Goal: Task Accomplishment & Management: Manage account settings

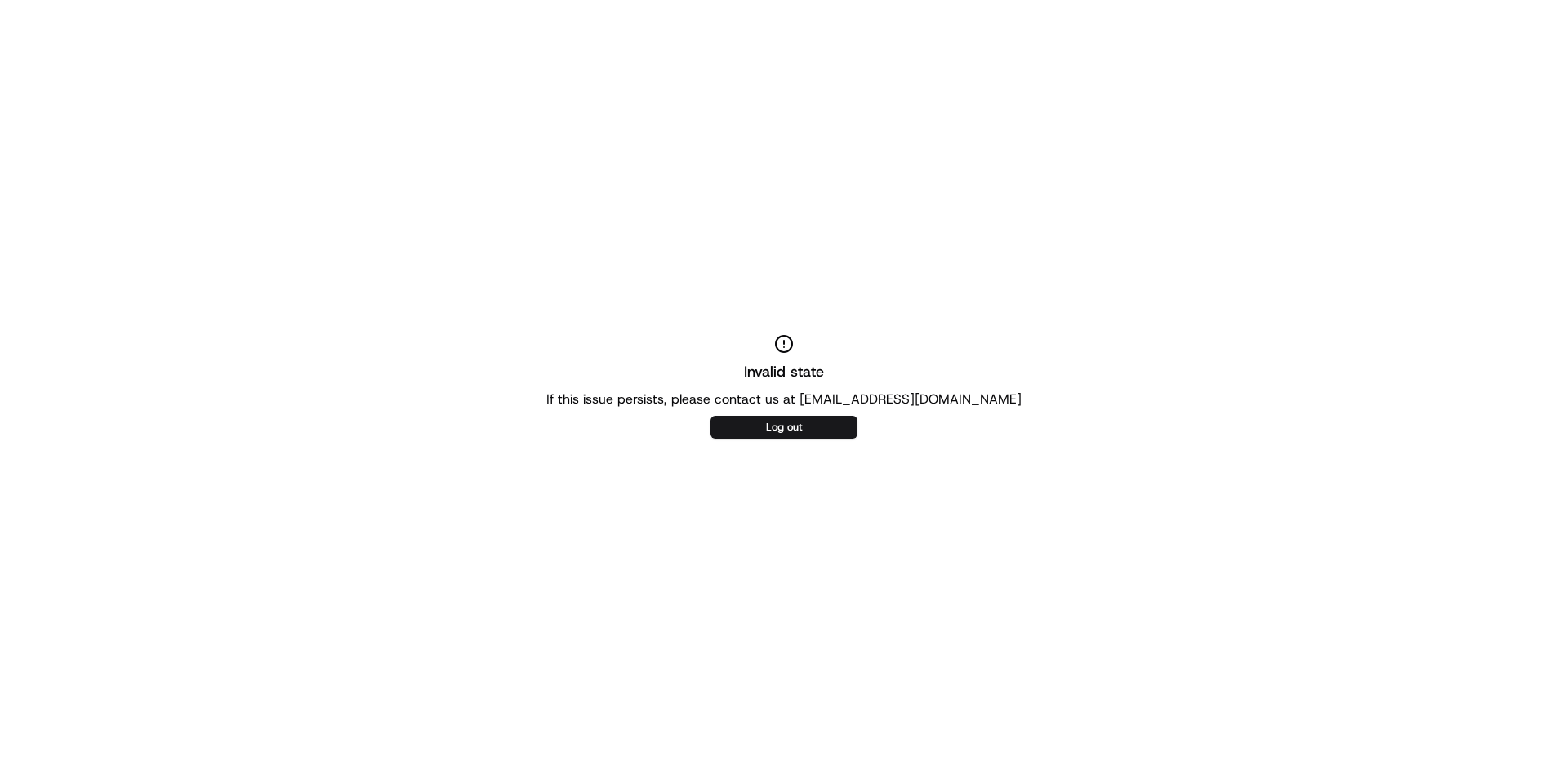
click at [780, 413] on div "Invalid state If this issue persists, please contact us at [EMAIL_ADDRESS][DOMA…" at bounding box center [784, 386] width 1568 height 772
click at [780, 417] on button "Log out" at bounding box center [784, 428] width 147 height 23
